Goal: Task Accomplishment & Management: Use online tool/utility

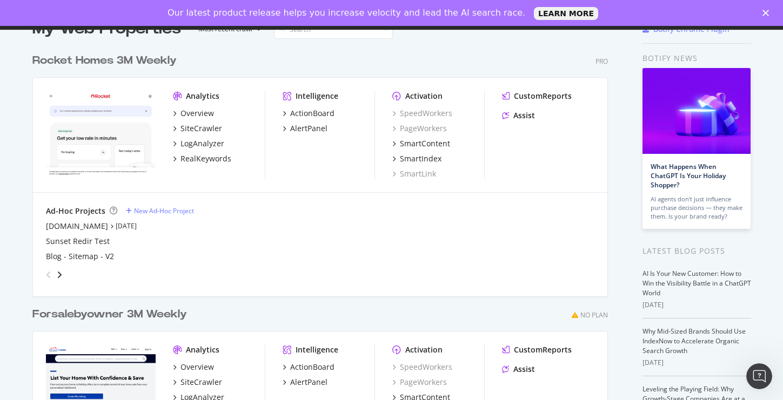
scroll to position [58, 0]
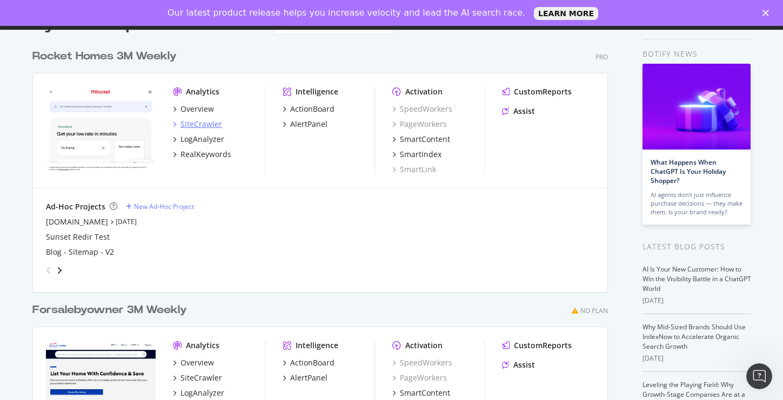
click at [203, 125] on div "SiteCrawler" at bounding box center [201, 124] width 42 height 11
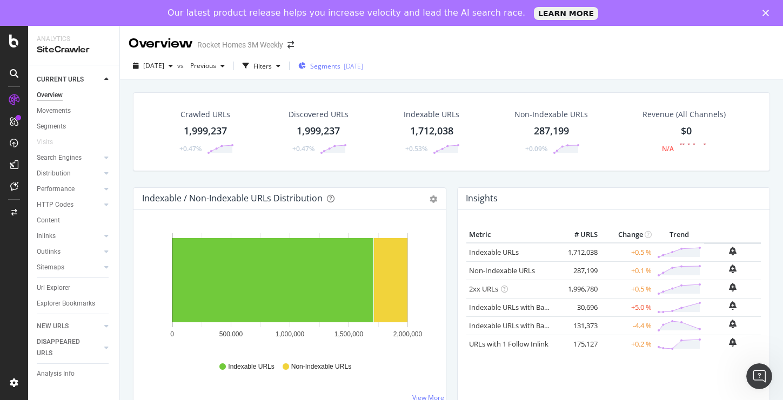
click at [334, 65] on span "Segments" at bounding box center [325, 66] width 30 height 9
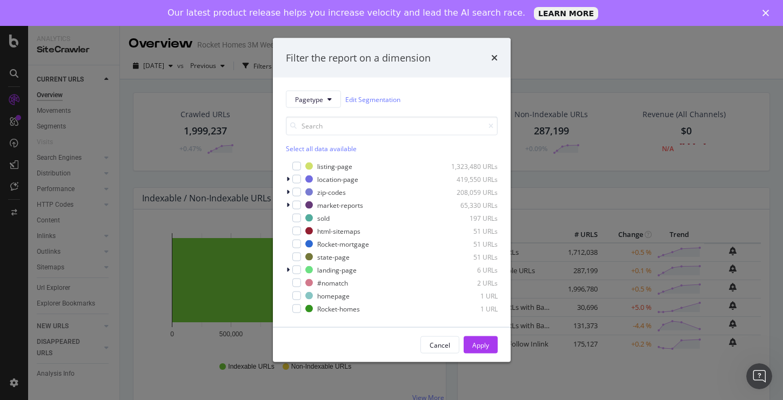
click at [334, 65] on div "Filter the report on a dimension" at bounding box center [392, 58] width 238 height 40
click at [440, 339] on div "Cancel" at bounding box center [440, 345] width 21 height 15
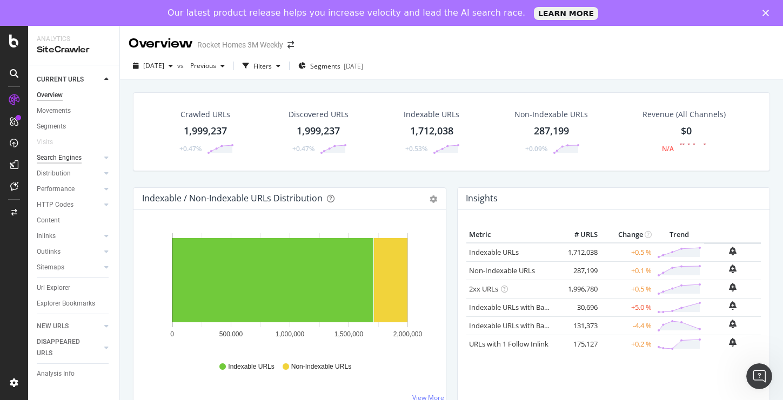
click at [71, 156] on div "Search Engines" at bounding box center [59, 157] width 45 height 11
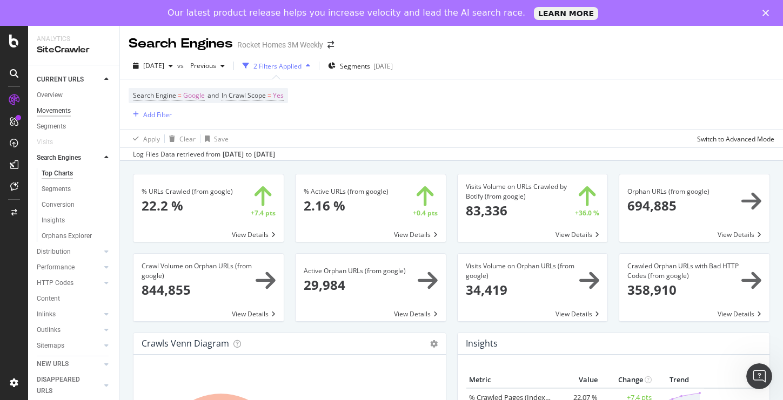
click at [62, 113] on div "Movements" at bounding box center [54, 110] width 34 height 11
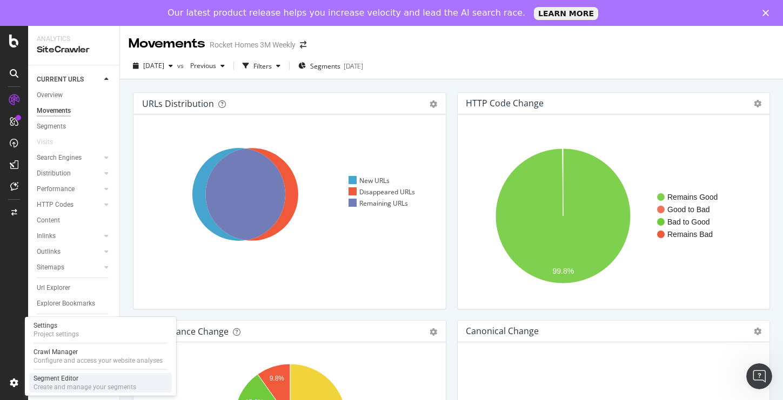
click at [45, 379] on div "Segment Editor" at bounding box center [85, 378] width 103 height 9
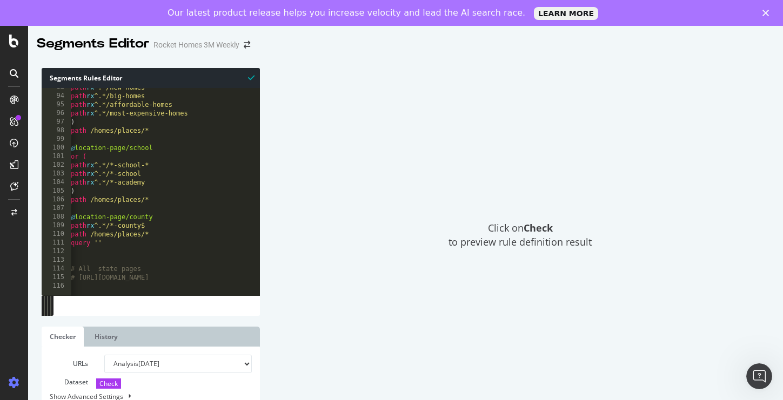
scroll to position [781, 0]
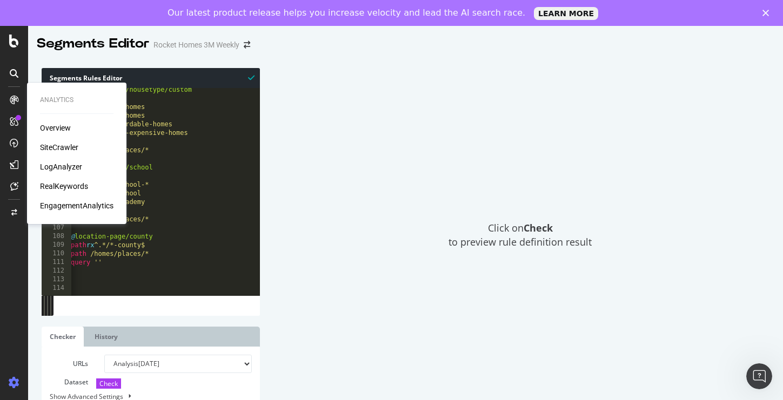
click at [15, 101] on icon at bounding box center [14, 100] width 9 height 9
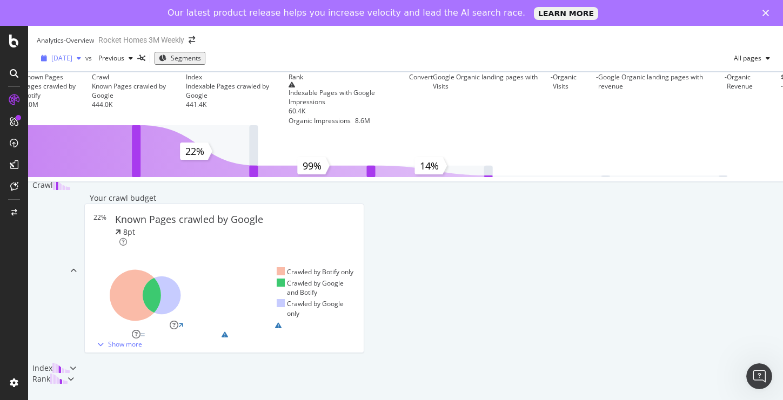
click at [85, 62] on div "[DATE]" at bounding box center [61, 58] width 49 height 16
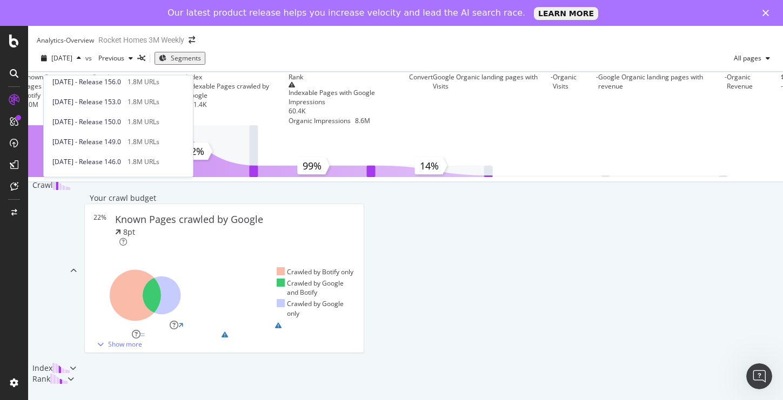
scroll to position [342, 0]
click at [104, 116] on span "[DATE] - Release 150.0" at bounding box center [86, 121] width 69 height 10
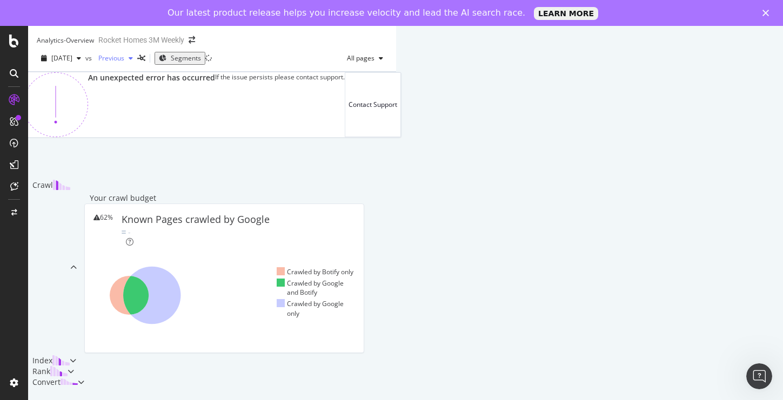
click at [133, 62] on icon "button" at bounding box center [131, 58] width 4 height 6
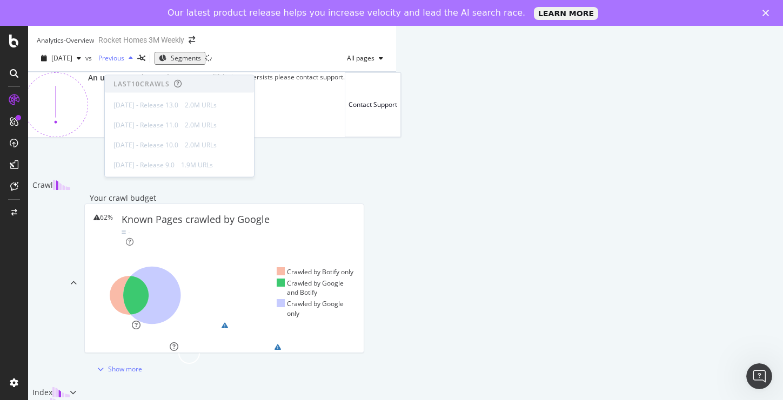
click at [133, 62] on icon "button" at bounding box center [131, 58] width 4 height 6
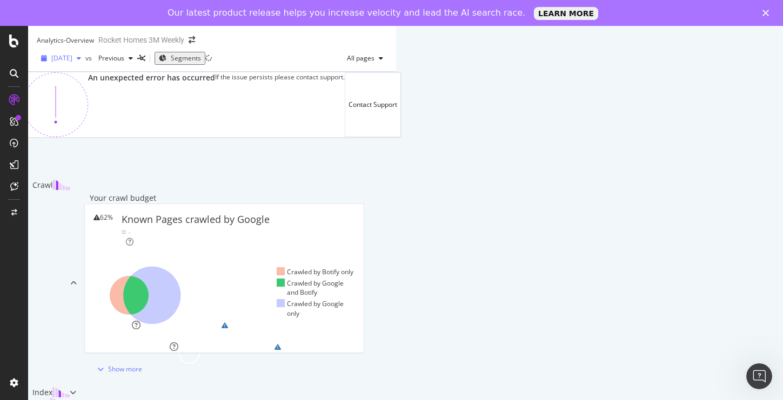
click at [63, 63] on span "[DATE]" at bounding box center [61, 57] width 21 height 9
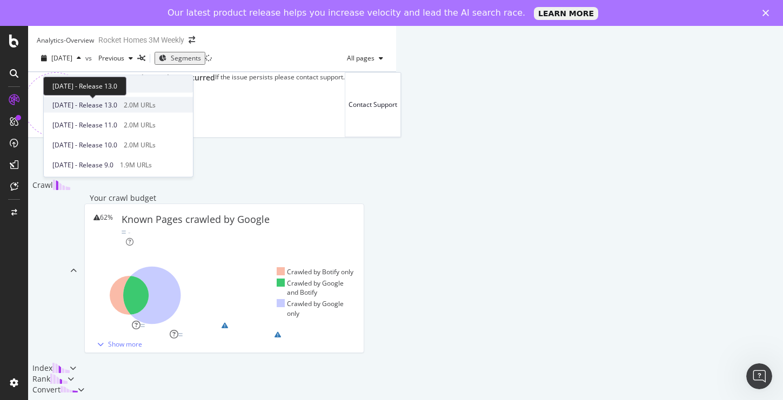
click at [70, 105] on span "[DATE] - Release 13.0" at bounding box center [84, 105] width 65 height 10
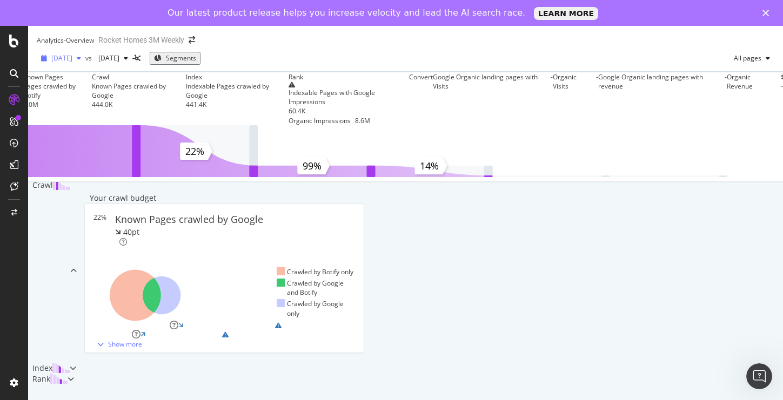
click at [81, 62] on icon "button" at bounding box center [79, 58] width 4 height 6
click at [128, 62] on icon "button" at bounding box center [126, 58] width 4 height 6
click at [387, 59] on div "[DATE] vs [DATE] Segments All pages" at bounding box center [405, 61] width 755 height 22
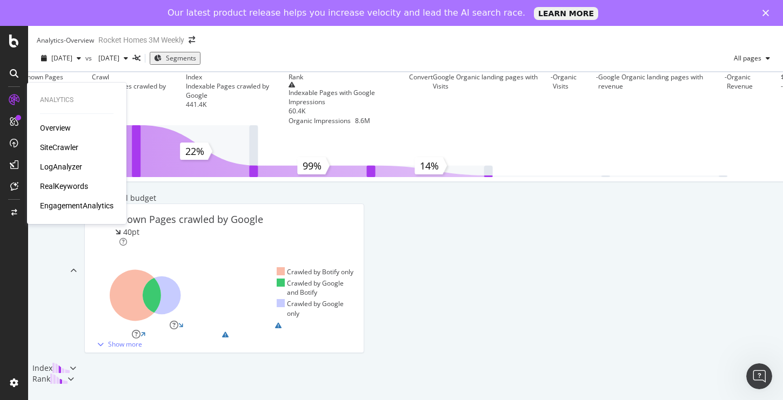
click at [63, 164] on div "LogAnalyzer" at bounding box center [61, 167] width 42 height 11
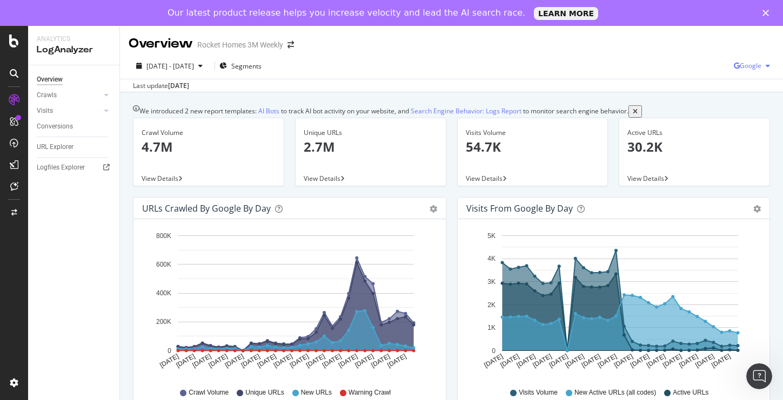
click at [765, 66] on div "button" at bounding box center [767, 66] width 13 height 6
click at [537, 83] on div "Last update [DATE]" at bounding box center [451, 85] width 663 height 13
click at [262, 67] on span "Segments" at bounding box center [246, 66] width 30 height 9
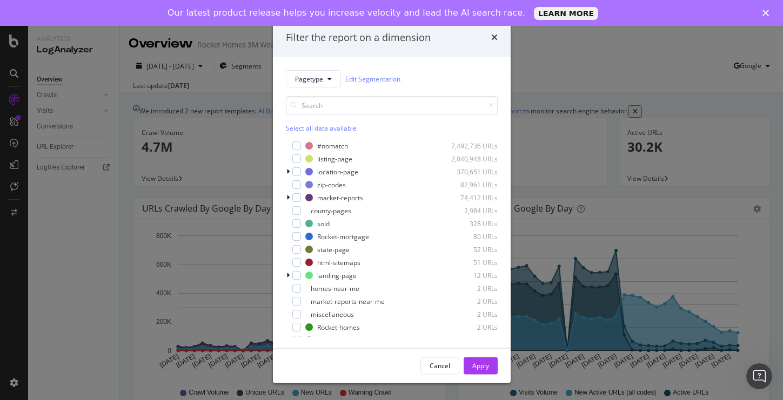
click at [498, 32] on div "Filter the report on a dimension" at bounding box center [392, 37] width 238 height 40
click at [497, 33] on icon "times" at bounding box center [494, 37] width 6 height 9
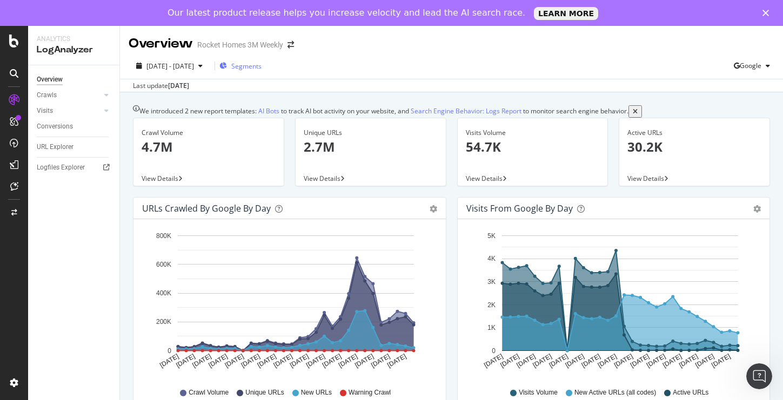
click at [262, 66] on span "Segments" at bounding box center [246, 66] width 30 height 9
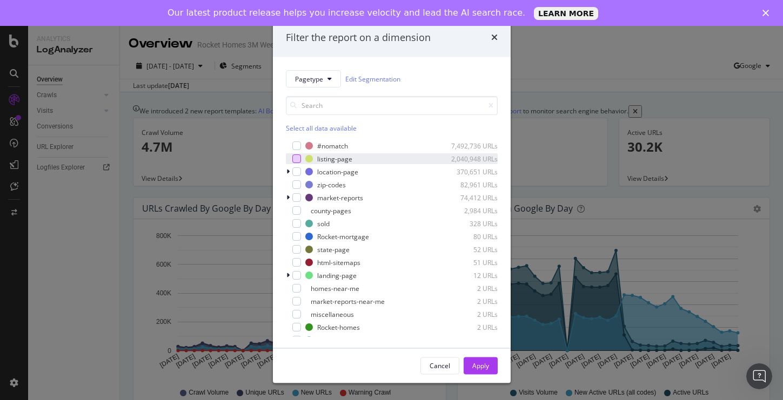
click at [300, 159] on div "modal" at bounding box center [296, 159] width 9 height 9
click at [485, 365] on div "Apply" at bounding box center [480, 365] width 17 height 9
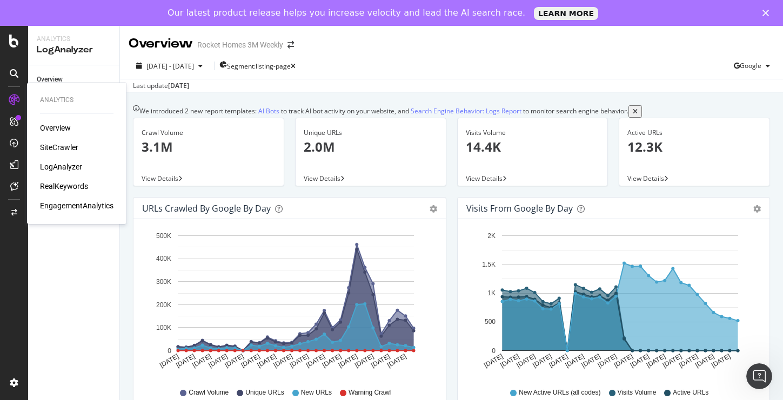
click at [68, 147] on div "SiteCrawler" at bounding box center [59, 147] width 38 height 11
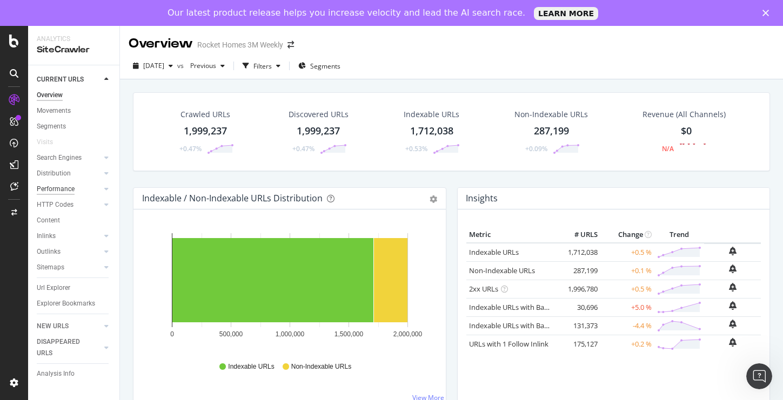
click at [66, 187] on div "Performance" at bounding box center [56, 189] width 38 height 11
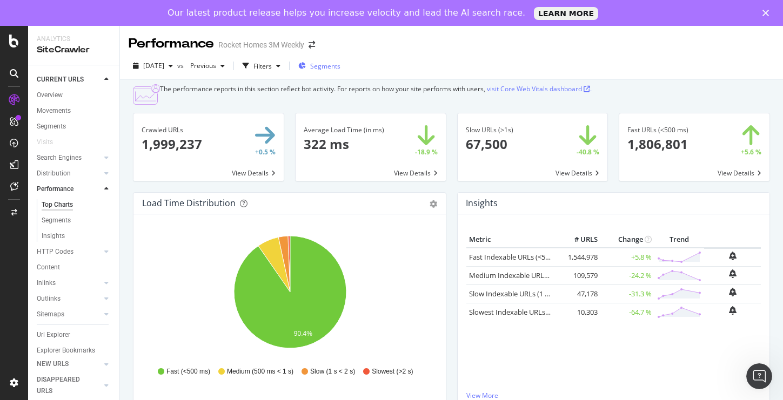
click at [340, 63] on span "Segments" at bounding box center [325, 66] width 30 height 9
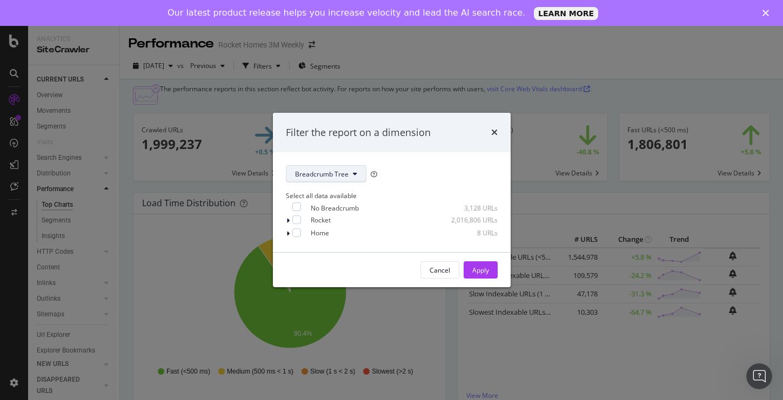
click at [336, 177] on button "Breadcrumb Tree" at bounding box center [326, 173] width 81 height 17
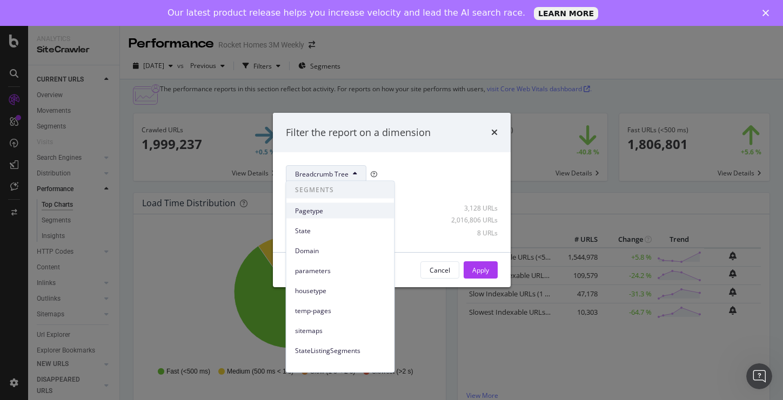
click at [318, 209] on span "Pagetype" at bounding box center [340, 211] width 91 height 10
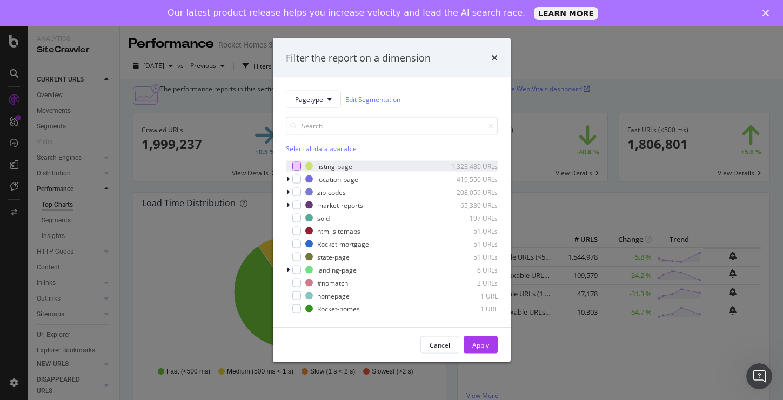
click at [296, 170] on div "modal" at bounding box center [296, 166] width 9 height 9
click at [479, 346] on div "Apply" at bounding box center [480, 344] width 17 height 9
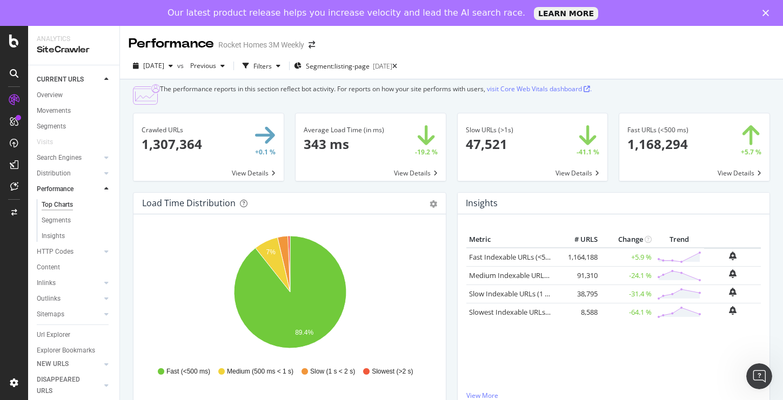
scroll to position [9, 0]
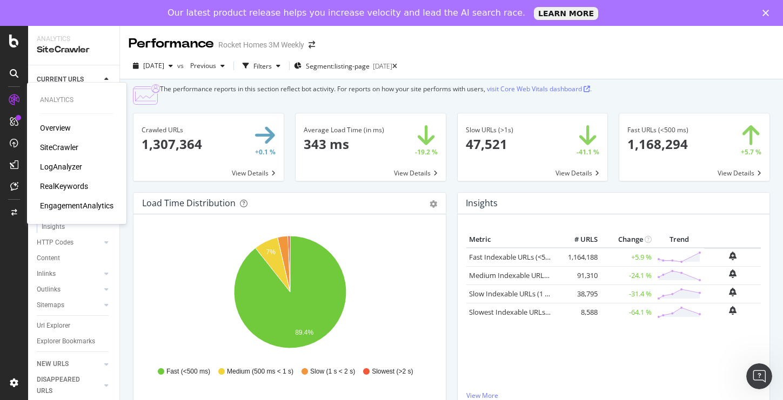
click at [61, 150] on div "SiteCrawler" at bounding box center [59, 147] width 38 height 11
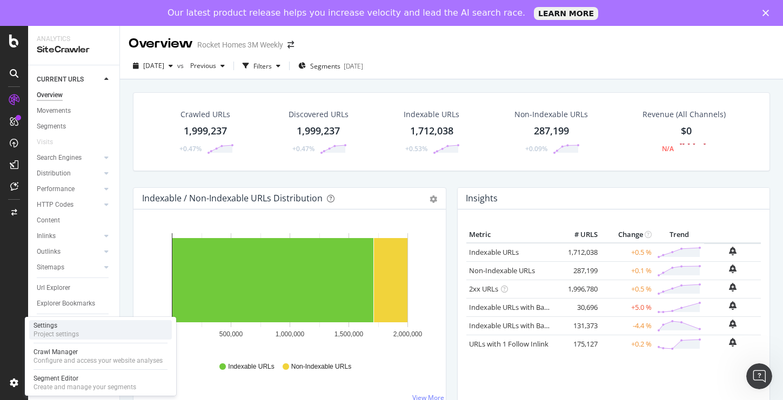
click at [64, 330] on div "Project settings" at bounding box center [56, 334] width 45 height 9
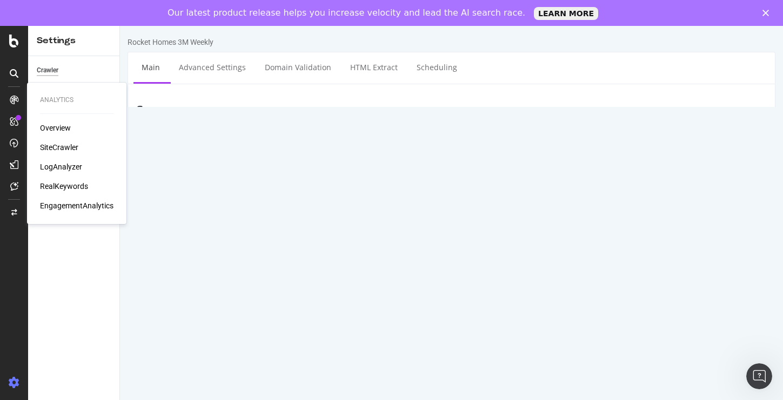
click at [60, 127] on div "Overview" at bounding box center [55, 128] width 31 height 11
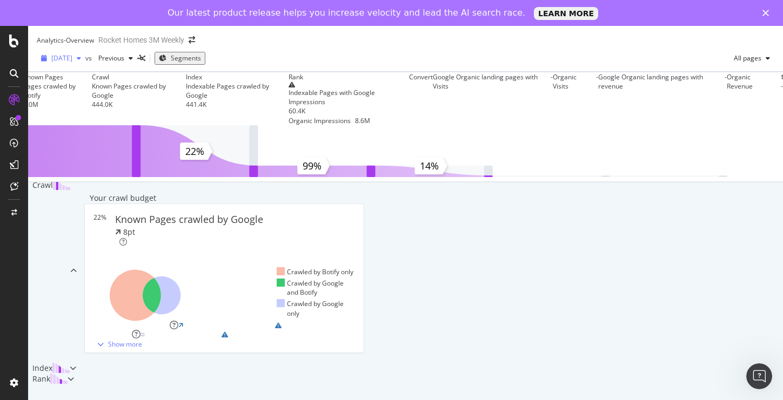
click at [85, 62] on div "button" at bounding box center [78, 58] width 13 height 6
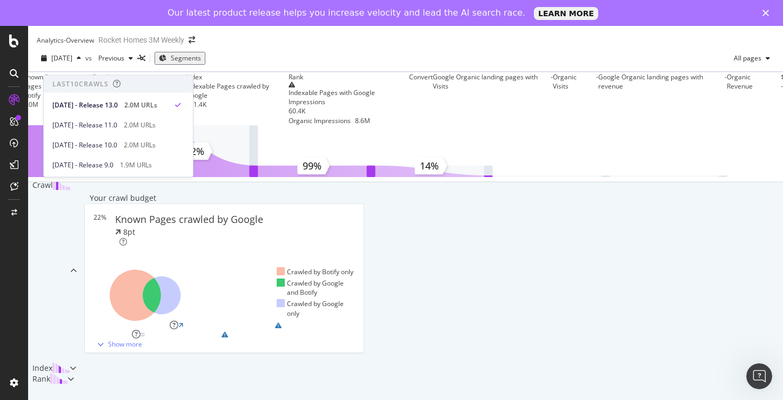
click at [272, 66] on div "[DATE] vs Previous Segments All pages" at bounding box center [405, 61] width 755 height 22
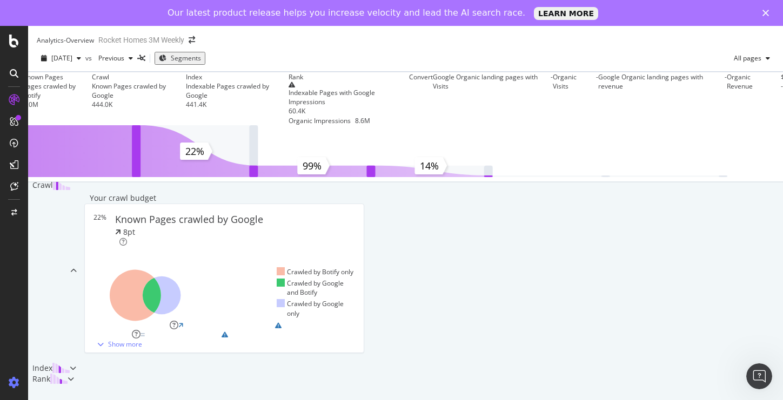
click at [14, 385] on icon at bounding box center [14, 383] width 11 height 11
click at [19, 383] on div at bounding box center [14, 382] width 26 height 17
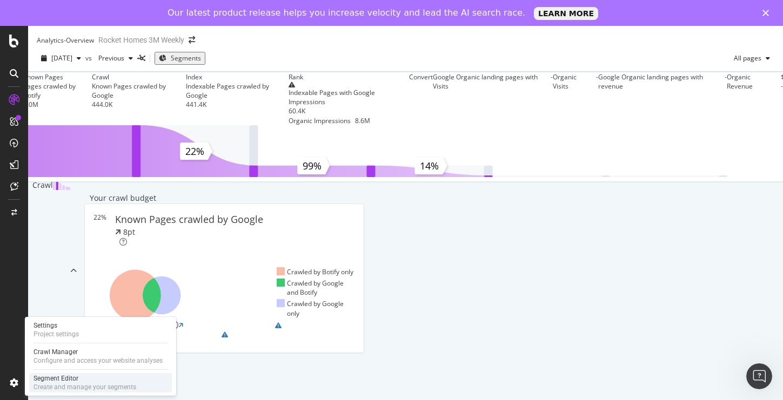
click at [60, 378] on div "Segment Editor" at bounding box center [85, 378] width 103 height 9
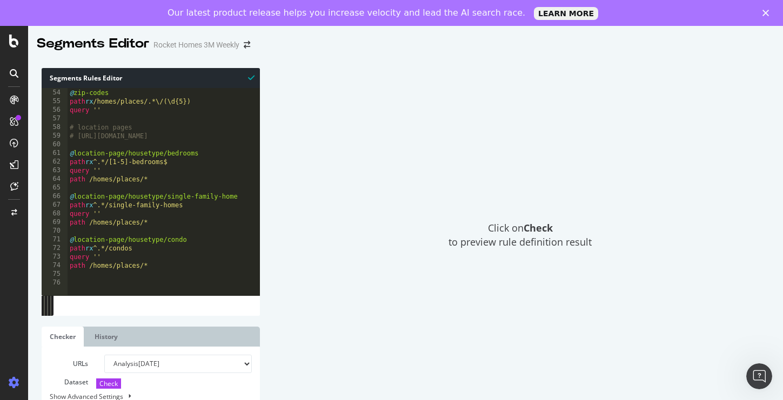
scroll to position [459, 0]
click at [121, 152] on div "@ zip-codes path rx /homes/places/.*\/(\d{5}) query '' # location pages # [URL]…" at bounding box center [249, 191] width 363 height 208
click at [124, 156] on div "@ zip-codes path rx /homes/places/.*\/(\d{5}) query '' # location pages # [URL]…" at bounding box center [249, 191] width 363 height 208
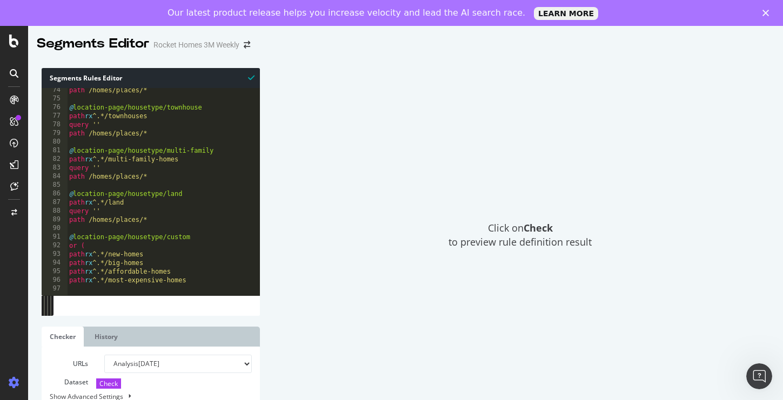
scroll to position [627, 0]
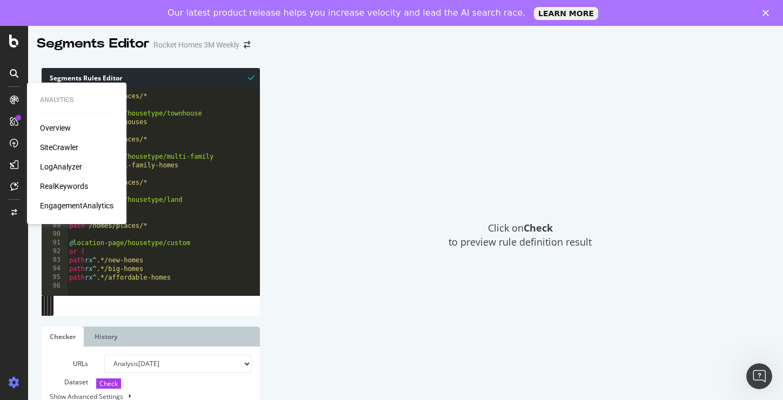
click at [64, 129] on div "Overview" at bounding box center [55, 128] width 31 height 11
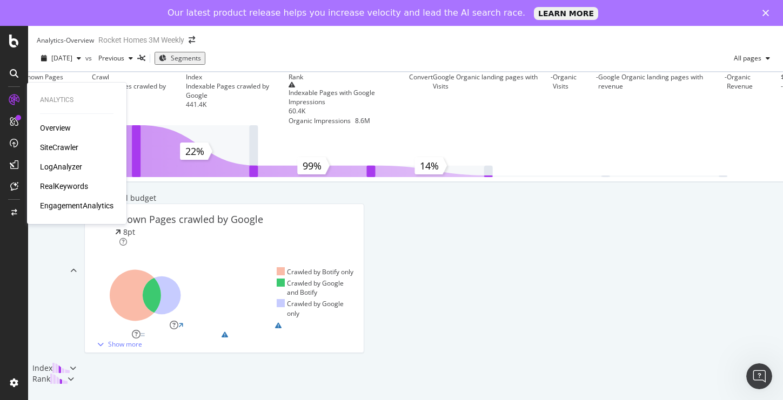
click at [64, 147] on div "SiteCrawler" at bounding box center [59, 147] width 38 height 11
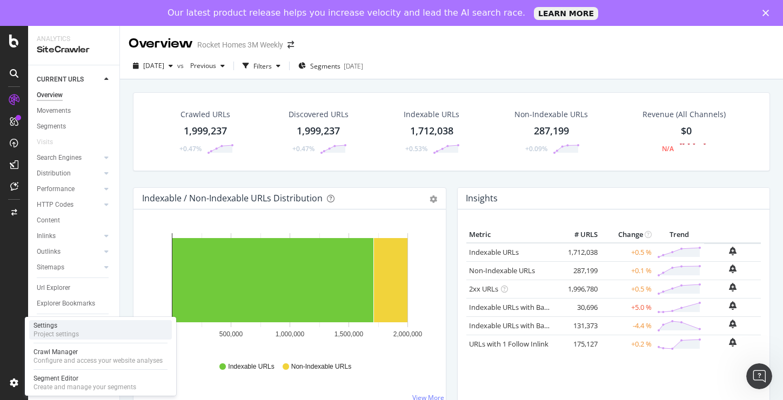
click at [64, 326] on div "Settings" at bounding box center [56, 326] width 45 height 9
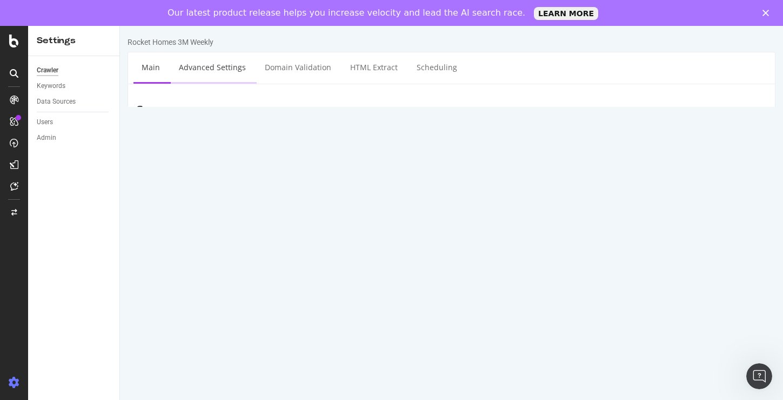
click at [214, 61] on link "Advanced Settings" at bounding box center [212, 67] width 83 height 30
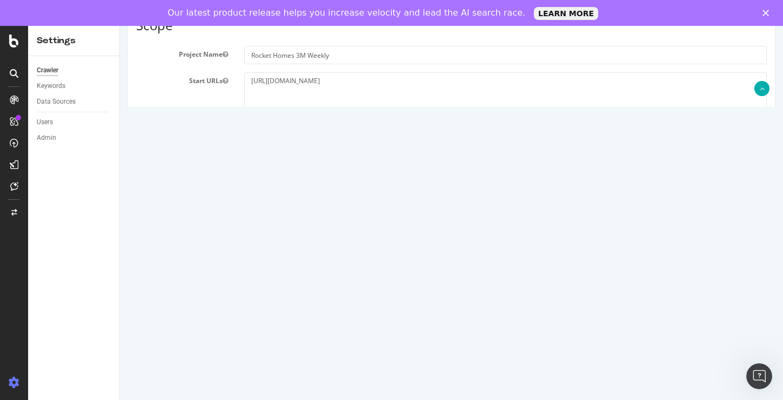
scroll to position [77, 0]
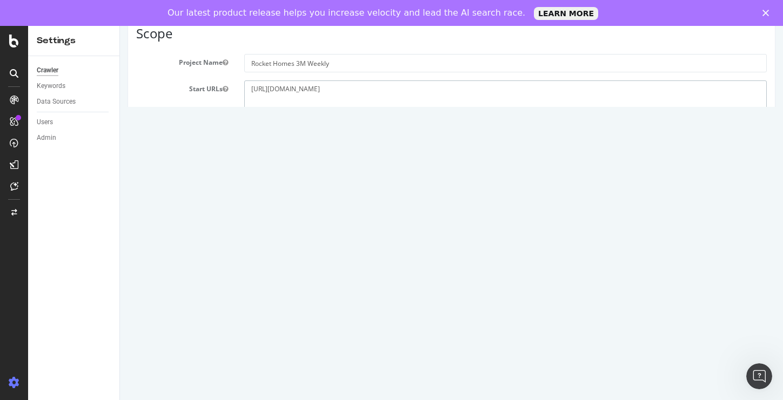
click at [283, 92] on textarea "[URL][DOMAIN_NAME]" at bounding box center [505, 98] width 523 height 35
click at [283, 91] on textarea "[URL][DOMAIN_NAME]" at bounding box center [505, 98] width 523 height 35
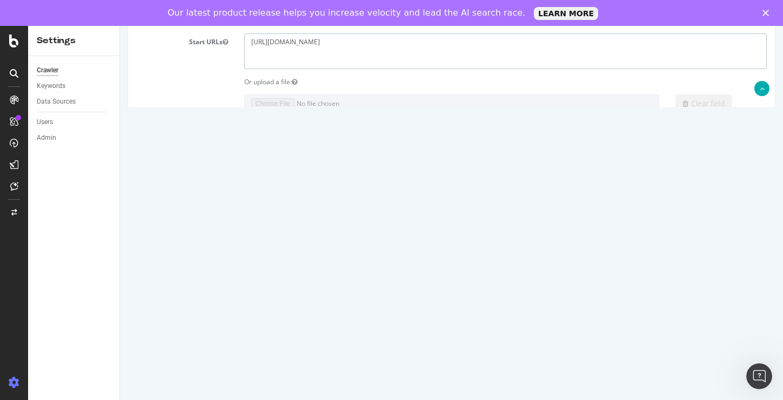
type textarea "[URL][DOMAIN_NAME]"
click at [387, 304] on label "and Subdomains" at bounding box center [412, 302] width 61 height 9
click at [120, 26] on input "and Subdomains" at bounding box center [120, 26] width 0 height 0
click at [394, 286] on input "[DOMAIN_NAME]" at bounding box center [443, 286] width 123 height 18
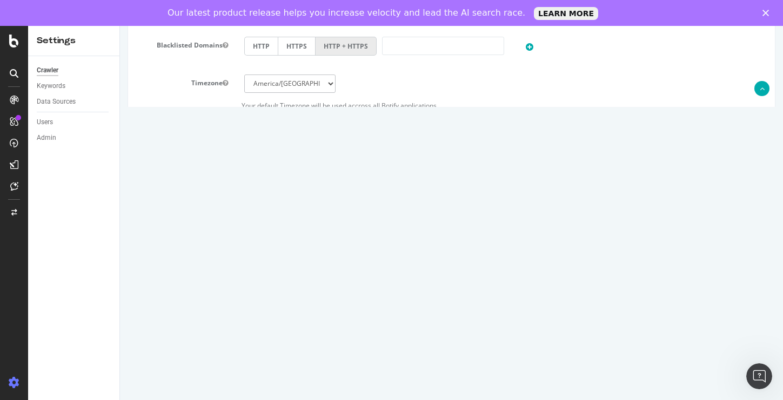
scroll to position [466, 0]
type input "[DOMAIN_NAME]"
click at [400, 322] on textarea "[URL][DOMAIN_NAME] [URL][DOMAIN_NAME] [URL][DOMAIN_NAME] [URL][DOMAIN_NAME] [UR…" at bounding box center [505, 310] width 523 height 54
click at [407, 391] on button "Save" at bounding box center [410, 391] width 26 height 16
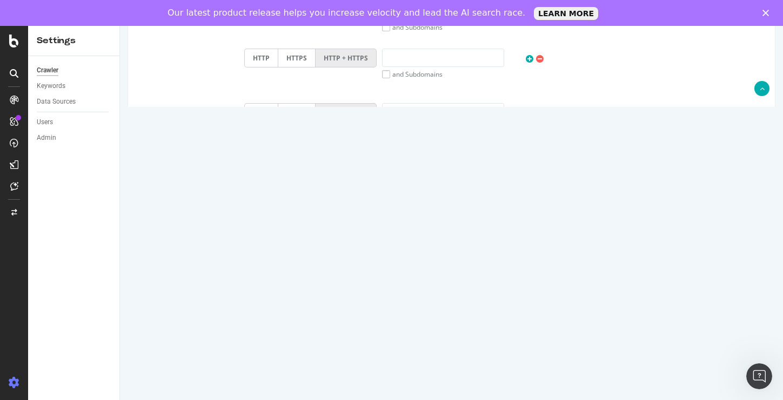
scroll to position [535, 0]
drag, startPoint x: 279, startPoint y: 231, endPoint x: 231, endPoint y: 231, distance: 47.6
click at [231, 231] on div "Max # of Analysed URLs 2000000" at bounding box center [451, 230] width 647 height 18
type input "100"
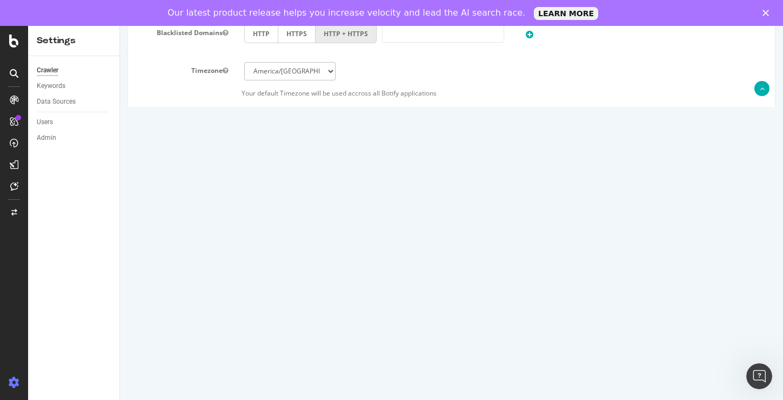
scroll to position [618, 0]
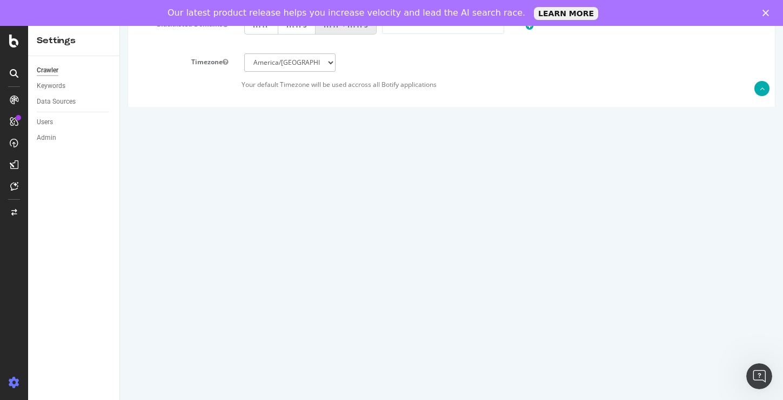
click at [409, 388] on button "Save" at bounding box center [410, 391] width 26 height 16
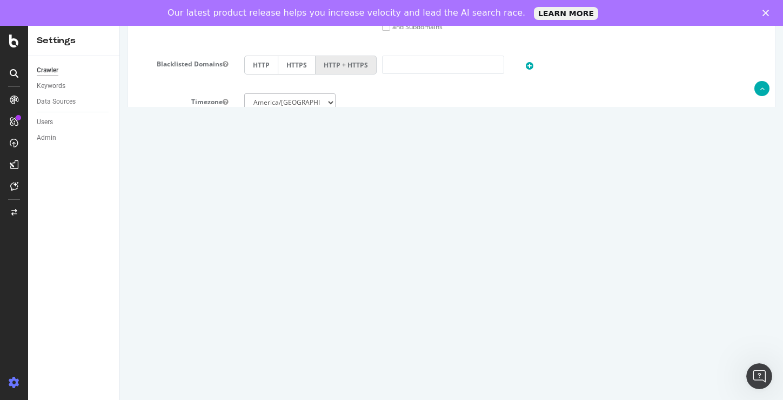
scroll to position [571, 0]
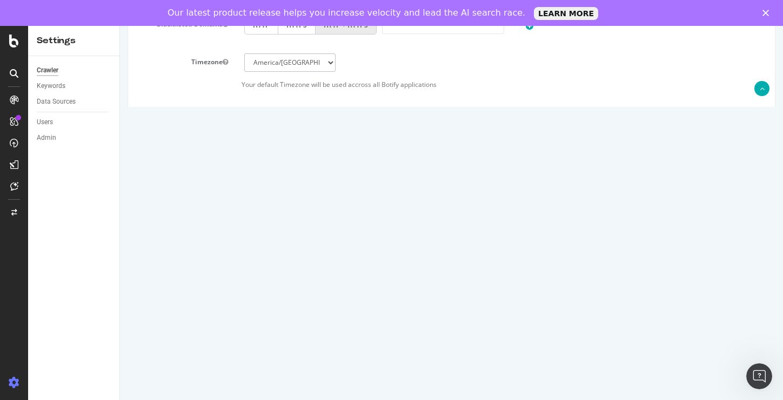
click at [456, 386] on input "Save & Back to Project" at bounding box center [464, 391] width 78 height 16
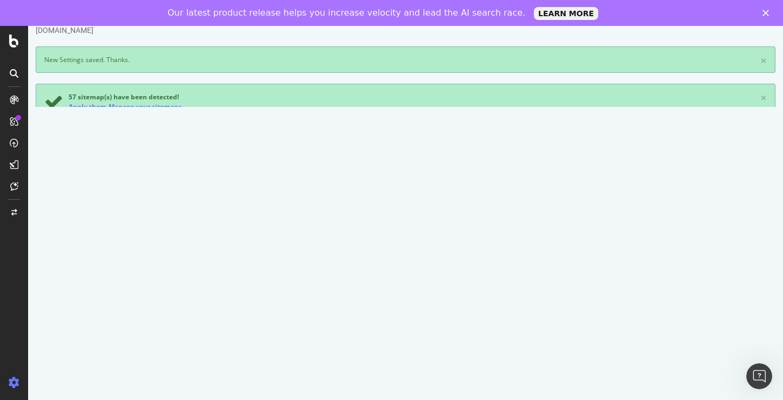
scroll to position [36, 0]
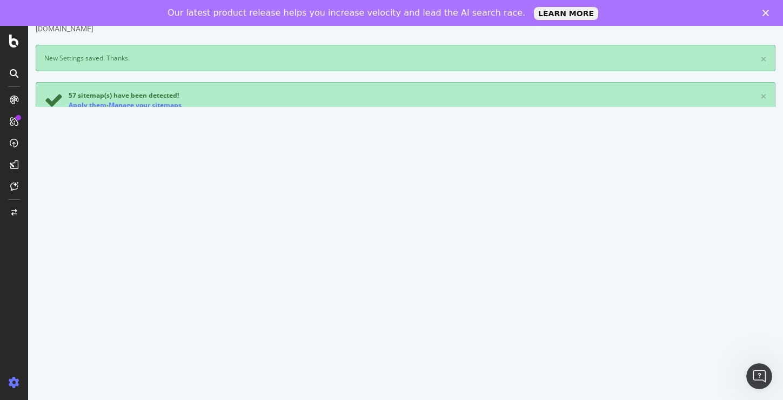
click at [431, 305] on p "View Crawl Settings" at bounding box center [405, 306] width 723 height 9
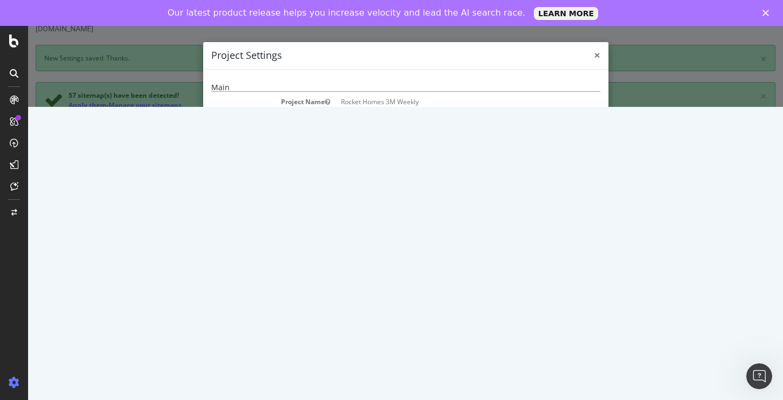
click at [597, 56] on span "×" at bounding box center [597, 55] width 6 height 15
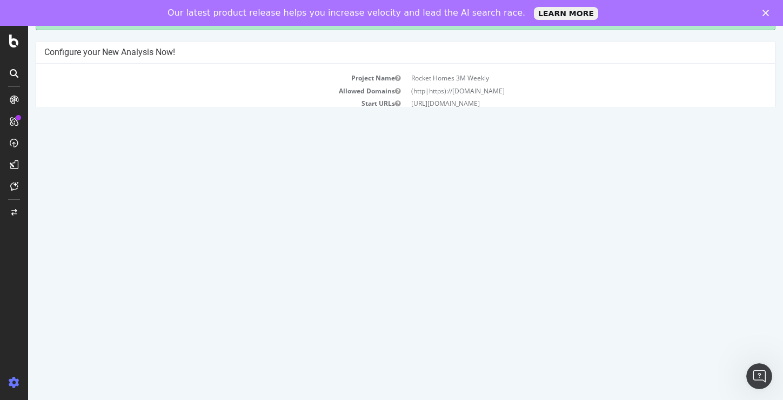
scroll to position [0, 0]
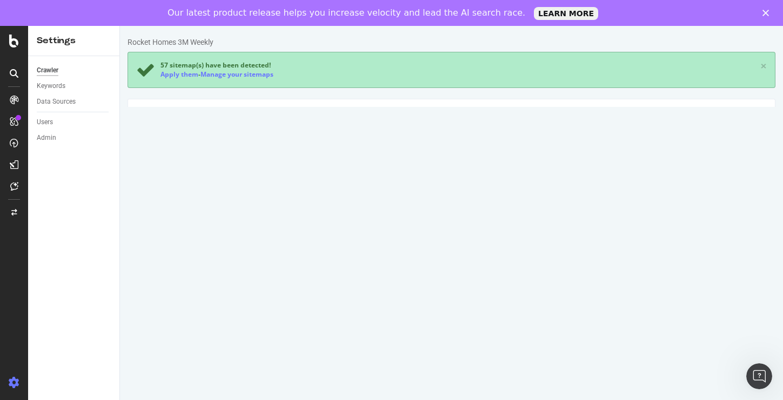
click at [279, 213] on textarea "[URL][DOMAIN_NAME]" at bounding box center [505, 221] width 523 height 35
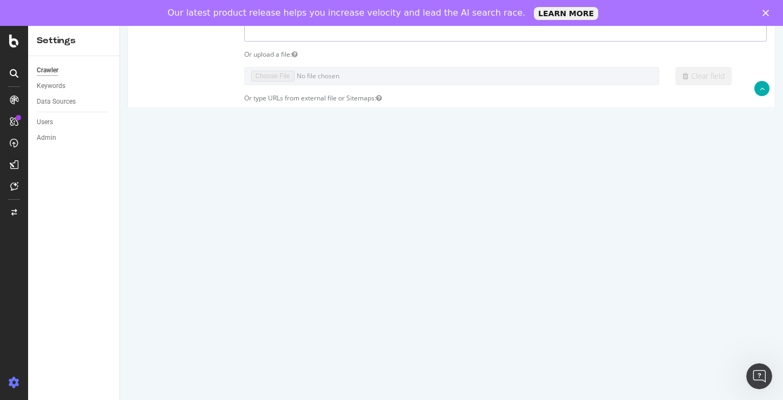
scroll to position [199, 0]
type textarea "[URL][DOMAIN_NAME]"
click at [396, 260] on input "[DOMAIN_NAME]" at bounding box center [443, 257] width 123 height 18
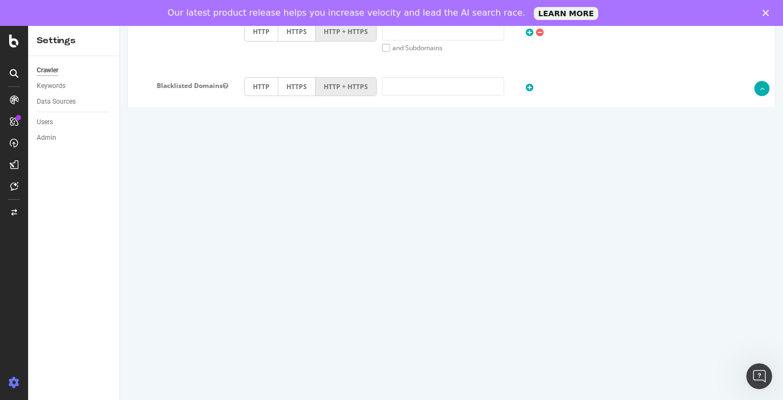
scroll to position [533, 0]
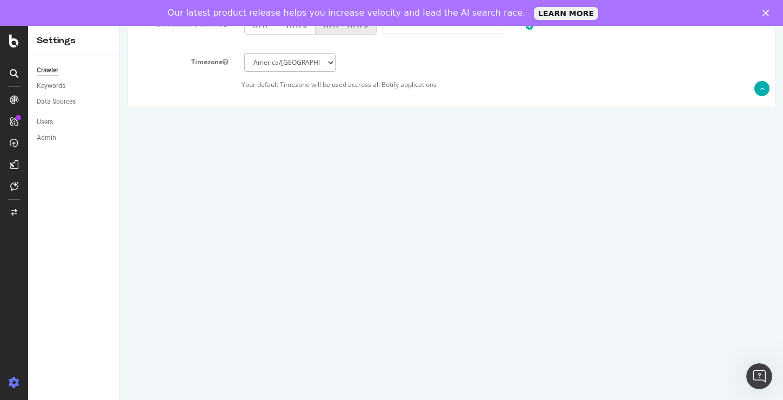
type input "[DOMAIN_NAME]"
click at [415, 390] on button "Save" at bounding box center [410, 391] width 26 height 16
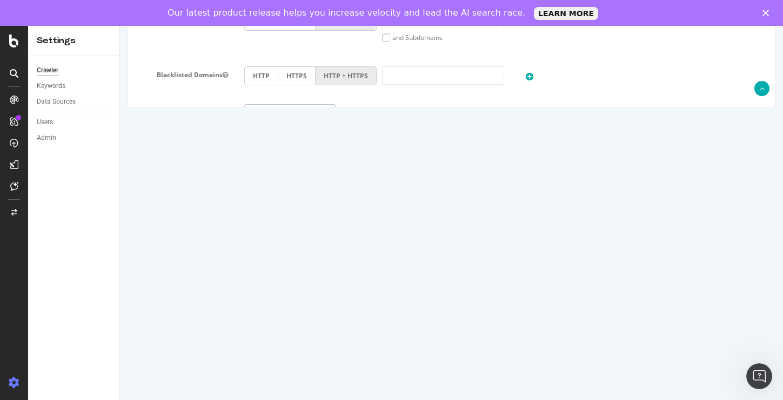
scroll to position [547, 0]
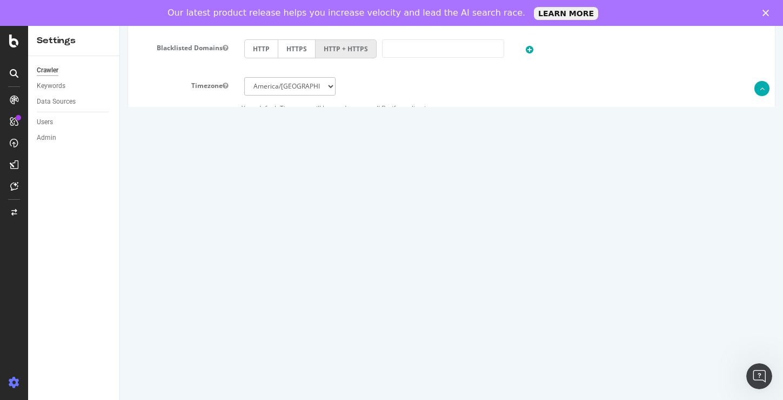
click at [287, 353] on button "Automatically find sitemap(s)" at bounding box center [295, 353] width 102 height 16
click at [253, 352] on icon at bounding box center [253, 353] width 6 height 6
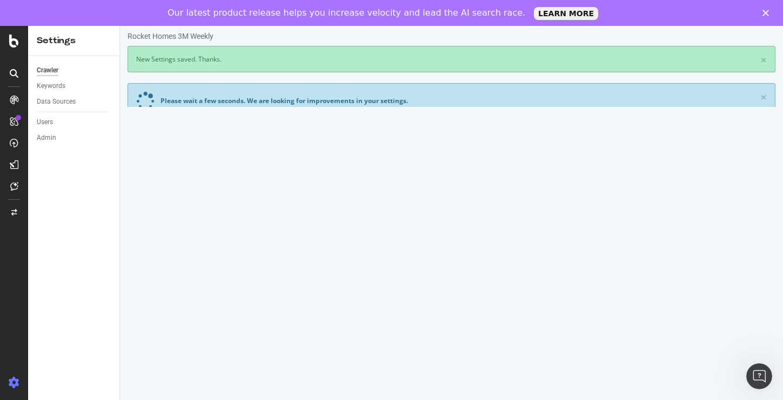
scroll to position [0, 0]
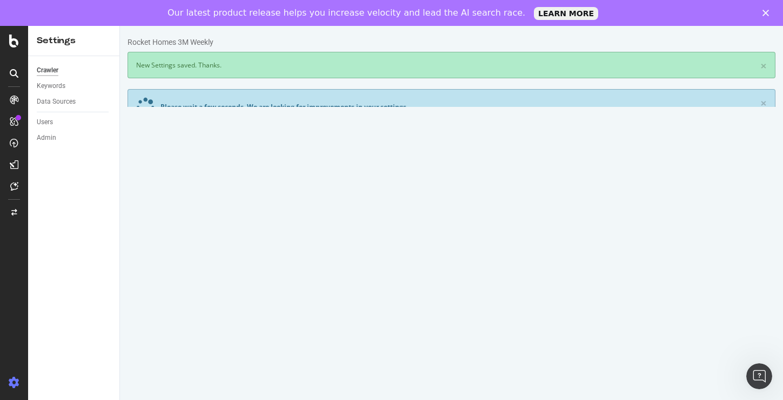
click at [188, 159] on link "Apply them" at bounding box center [179, 158] width 38 height 9
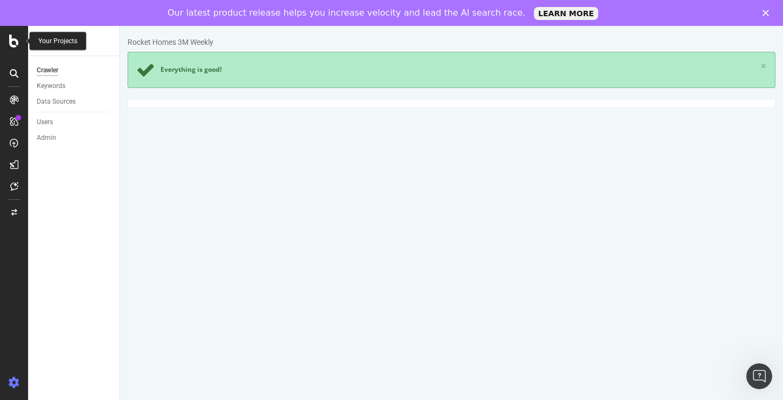
click at [15, 46] on icon at bounding box center [14, 41] width 10 height 13
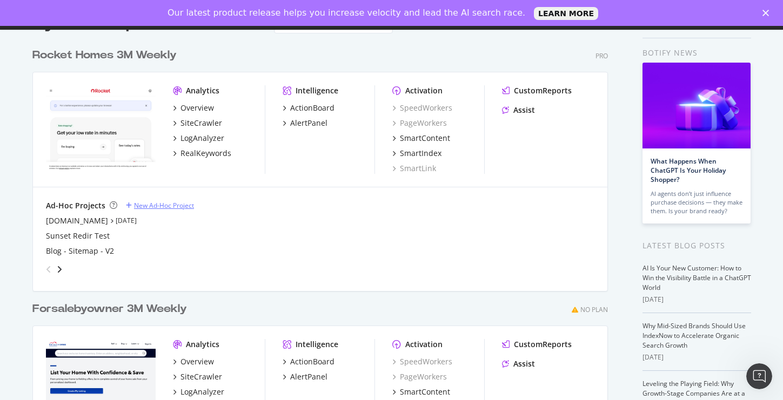
scroll to position [79, 0]
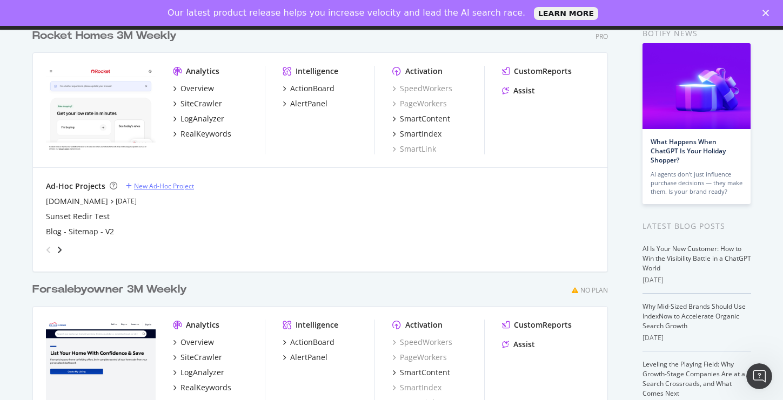
click at [156, 188] on div "New Ad-Hoc Project" at bounding box center [164, 186] width 60 height 9
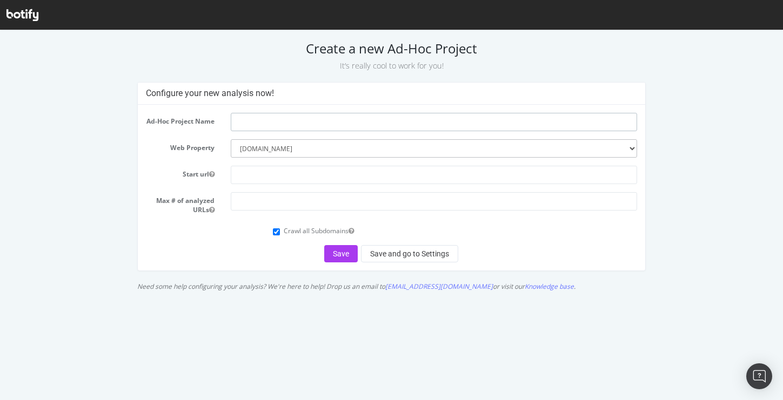
click at [301, 123] on input "text" at bounding box center [434, 122] width 406 height 18
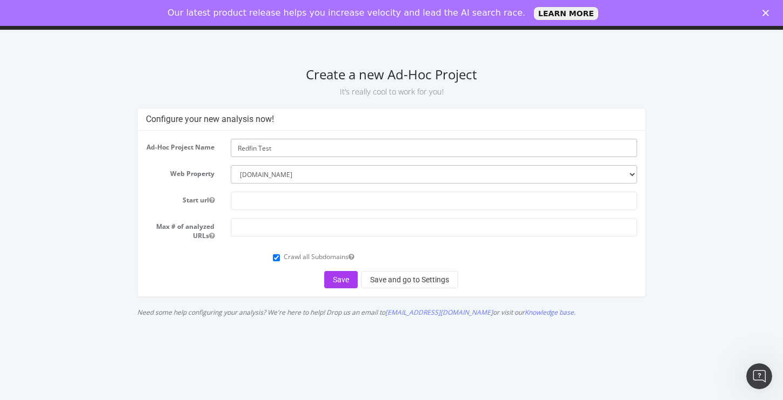
type input "Redfin Test"
click at [263, 177] on select "--------- www.rocket.com forsalebyowner.com" at bounding box center [434, 174] width 406 height 18
select select
click at [299, 176] on select "--------- www.rocket.com forsalebyowner.com" at bounding box center [434, 174] width 406 height 18
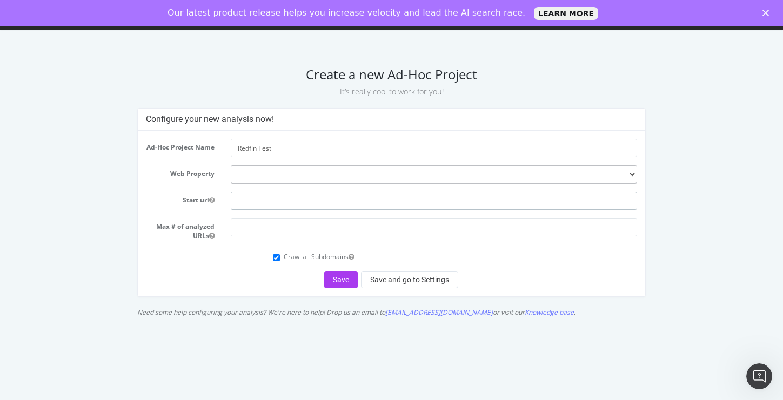
click at [285, 203] on input "text" at bounding box center [434, 201] width 406 height 18
type input "[DOMAIN_NAME]"
click at [277, 262] on input "Crawl all Subdomains" at bounding box center [276, 258] width 7 height 7
checkbox input "false"
click at [277, 226] on input "number" at bounding box center [434, 227] width 406 height 18
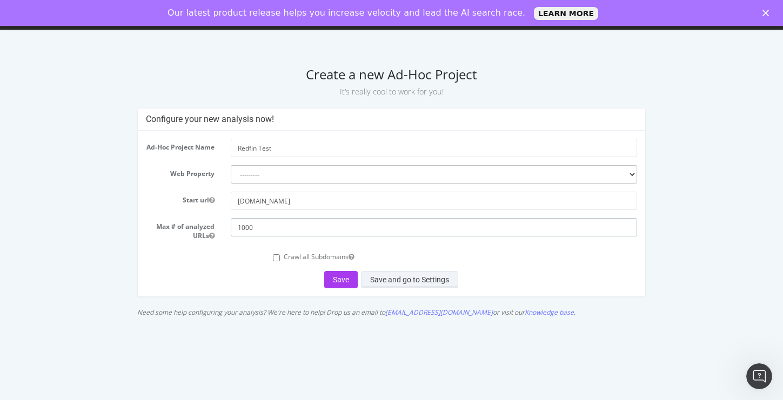
type input "1000"
click at [386, 284] on button "Save and go to Settings" at bounding box center [409, 279] width 97 height 17
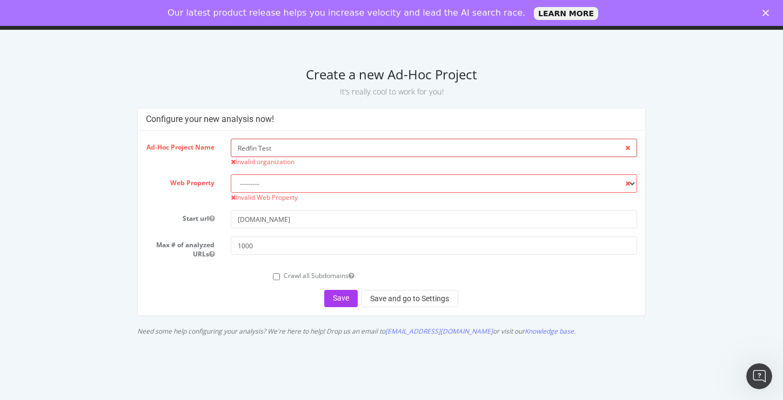
click at [450, 148] on input "Redfin Test" at bounding box center [434, 148] width 406 height 18
click at [323, 186] on select "--------- www.rocket.com forsalebyowner.com" at bounding box center [434, 184] width 406 height 18
select select "7286"
click at [292, 148] on input "Redfin Test" at bounding box center [434, 148] width 406 height 18
click at [517, 146] on input "Redfin Test" at bounding box center [434, 148] width 406 height 18
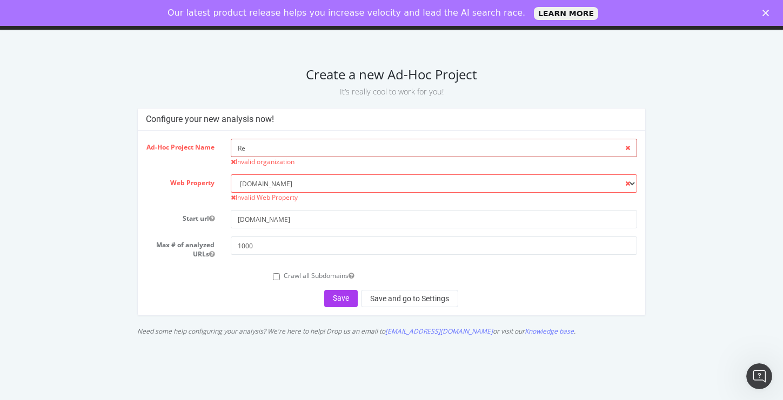
type input "R"
type input "Rocket Redfin"
click at [478, 183] on select "--------- www.rocket.com forsalebyowner.com" at bounding box center [434, 184] width 406 height 18
click at [346, 300] on button "Save" at bounding box center [341, 298] width 34 height 17
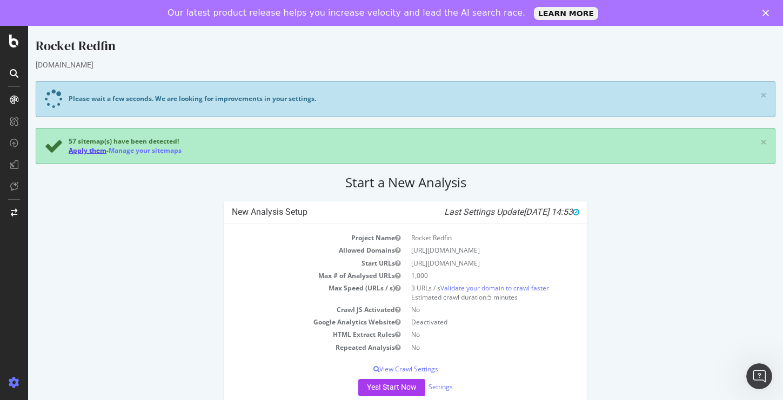
click at [87, 150] on link "Apply them" at bounding box center [88, 150] width 38 height 9
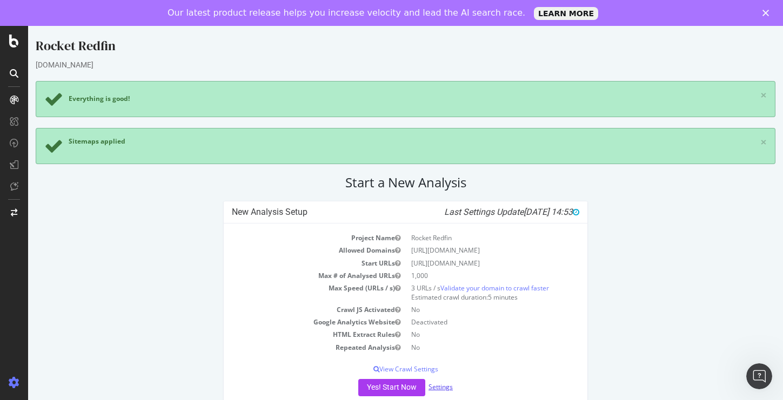
click at [440, 383] on link "Settings" at bounding box center [441, 387] width 24 height 9
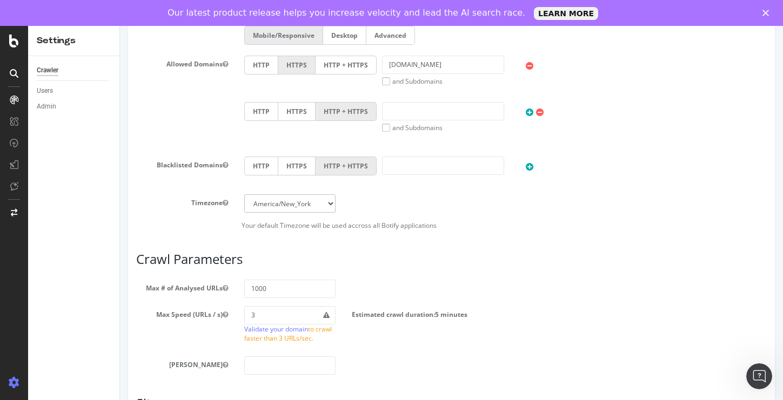
scroll to position [537, 0]
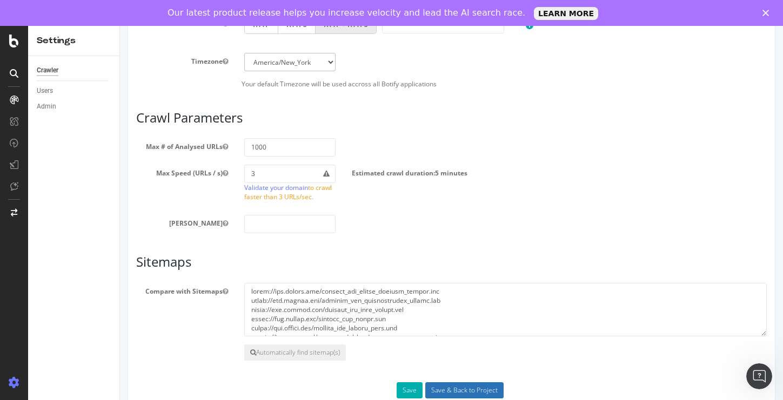
click at [445, 391] on input "Save & Back to Project" at bounding box center [464, 391] width 78 height 16
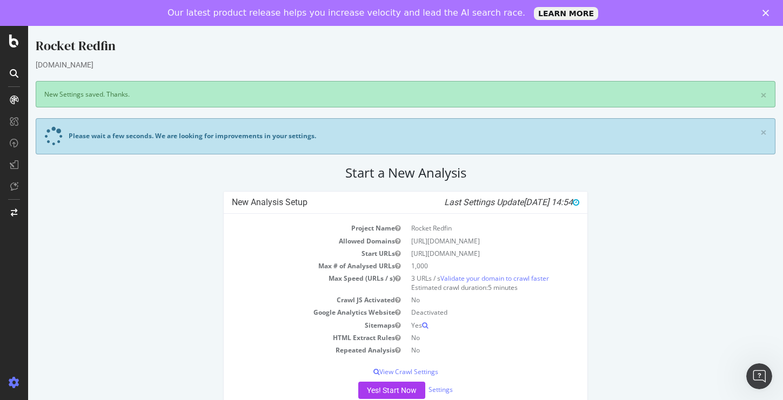
scroll to position [1, 0]
click at [405, 388] on button "Yes! Start Now" at bounding box center [391, 390] width 67 height 17
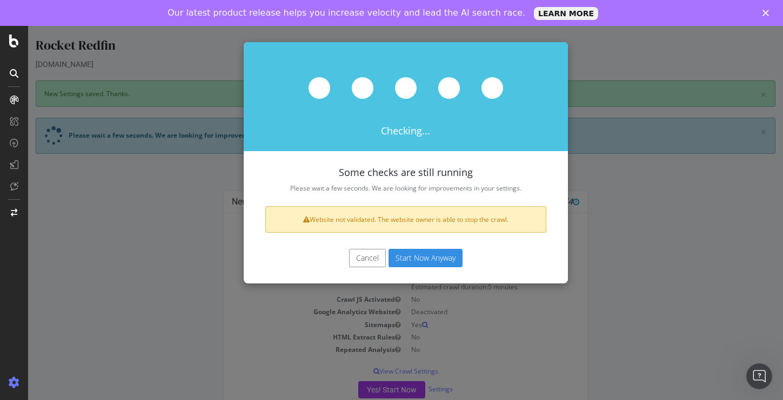
click at [423, 262] on button "Start Now Anyway" at bounding box center [426, 258] width 74 height 18
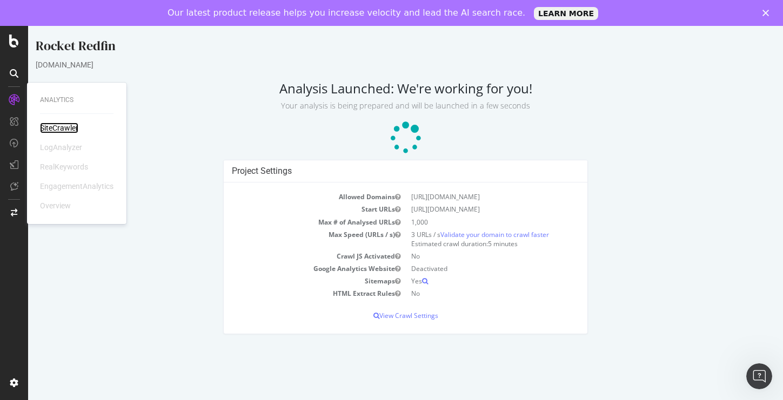
click at [54, 129] on div "SiteCrawler" at bounding box center [59, 128] width 38 height 11
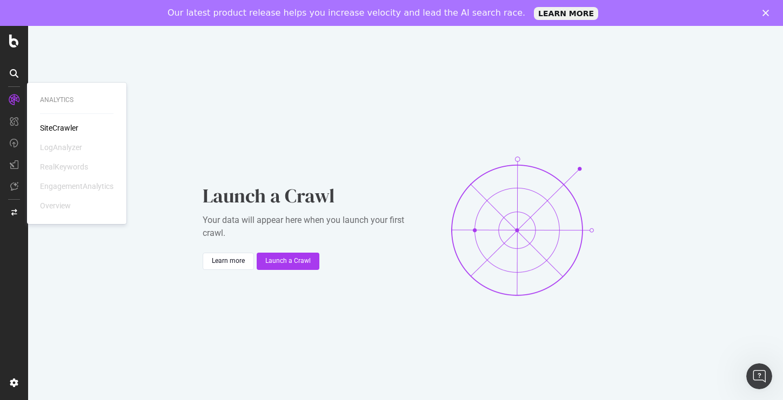
click at [54, 129] on div "SiteCrawler" at bounding box center [59, 128] width 38 height 11
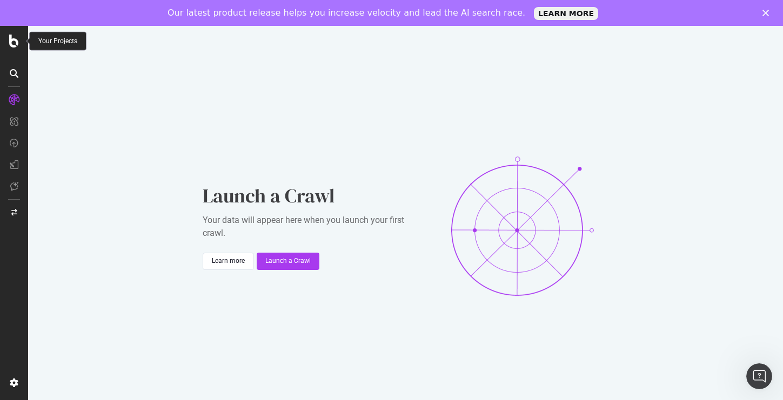
click at [12, 38] on icon at bounding box center [14, 41] width 10 height 13
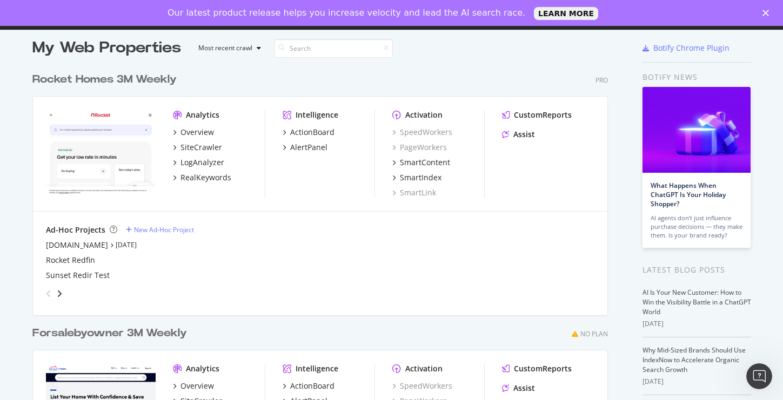
scroll to position [41, 0]
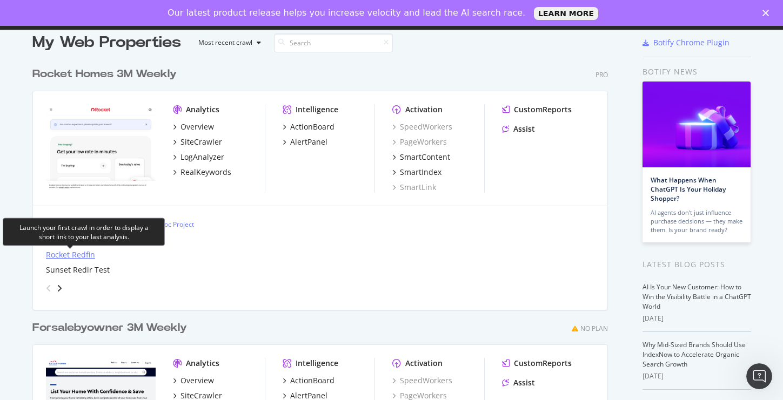
click at [85, 255] on div "Rocket Redfin" at bounding box center [70, 255] width 49 height 11
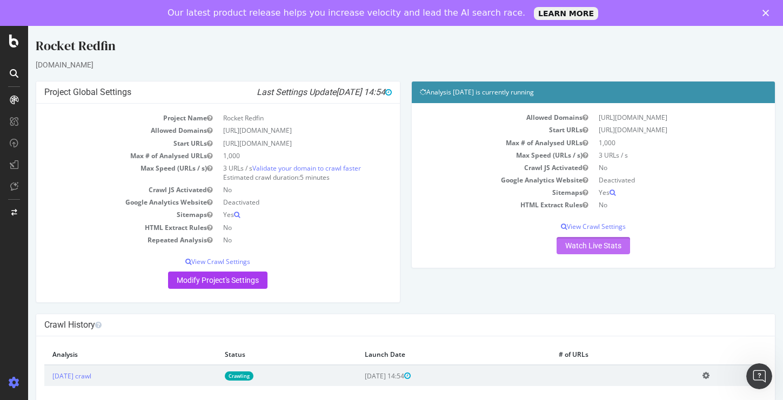
click at [578, 243] on link "Watch Live Stats" at bounding box center [593, 245] width 73 height 17
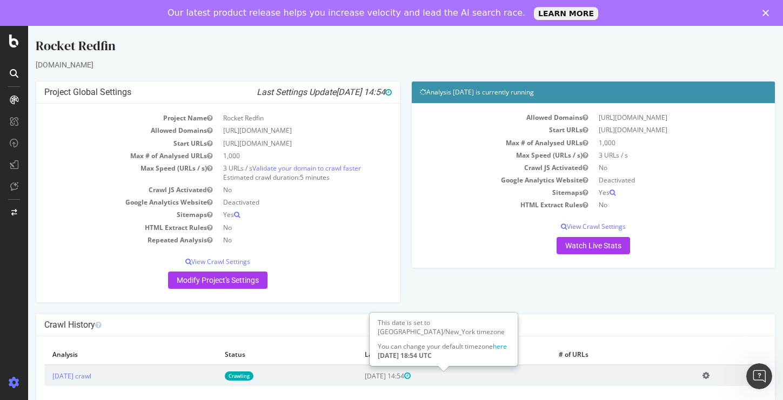
click at [411, 376] on icon at bounding box center [407, 376] width 6 height 8
click at [487, 366] on td "2025-08-22 14:54" at bounding box center [454, 375] width 194 height 21
click at [710, 373] on icon at bounding box center [706, 376] width 7 height 8
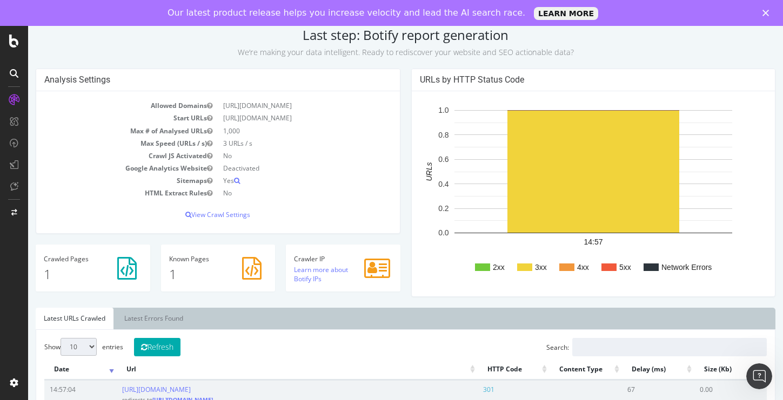
scroll to position [84, 0]
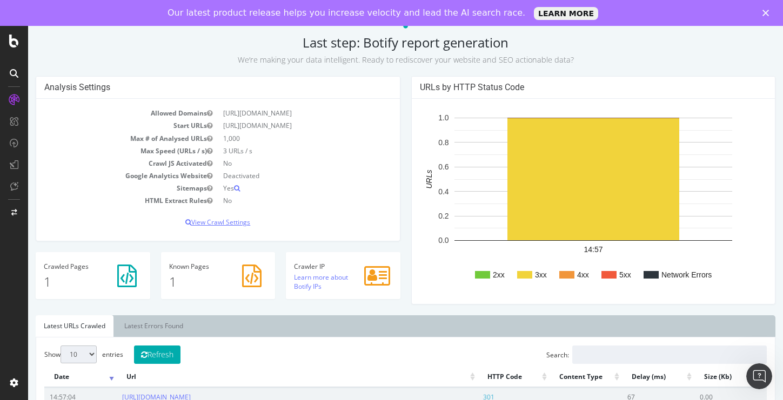
click at [227, 221] on p "View Crawl Settings" at bounding box center [217, 222] width 347 height 9
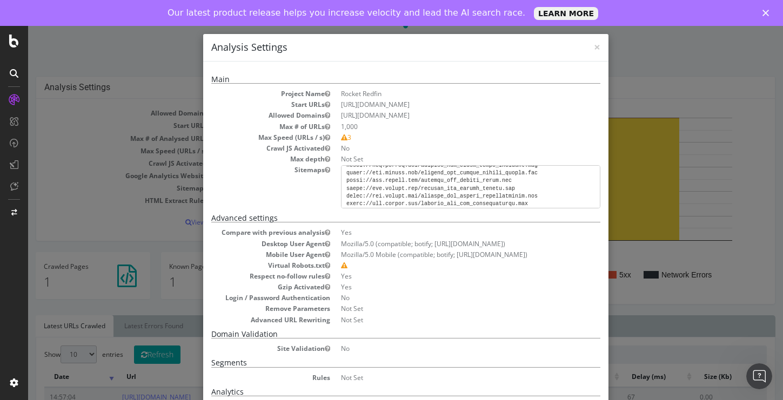
scroll to position [3, 0]
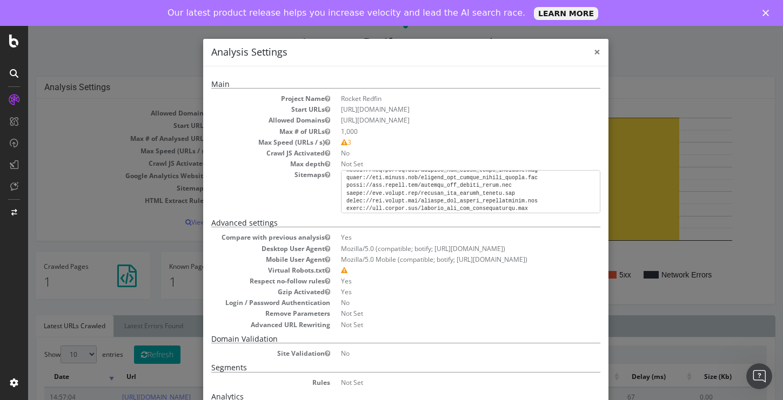
click at [598, 52] on span "×" at bounding box center [597, 51] width 6 height 15
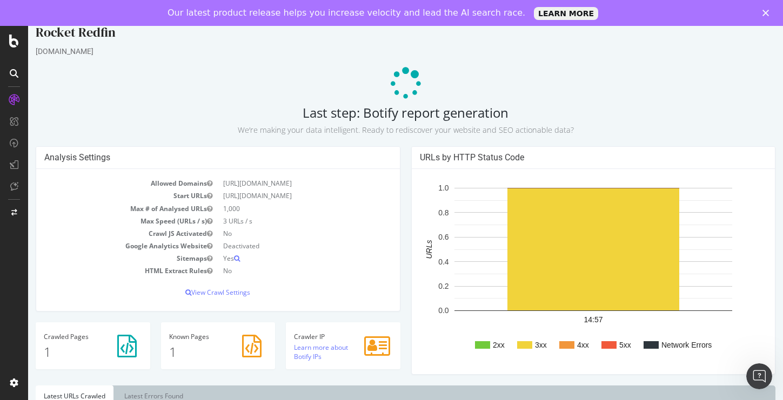
scroll to position [0, 0]
